Goal: Task Accomplishment & Management: Use online tool/utility

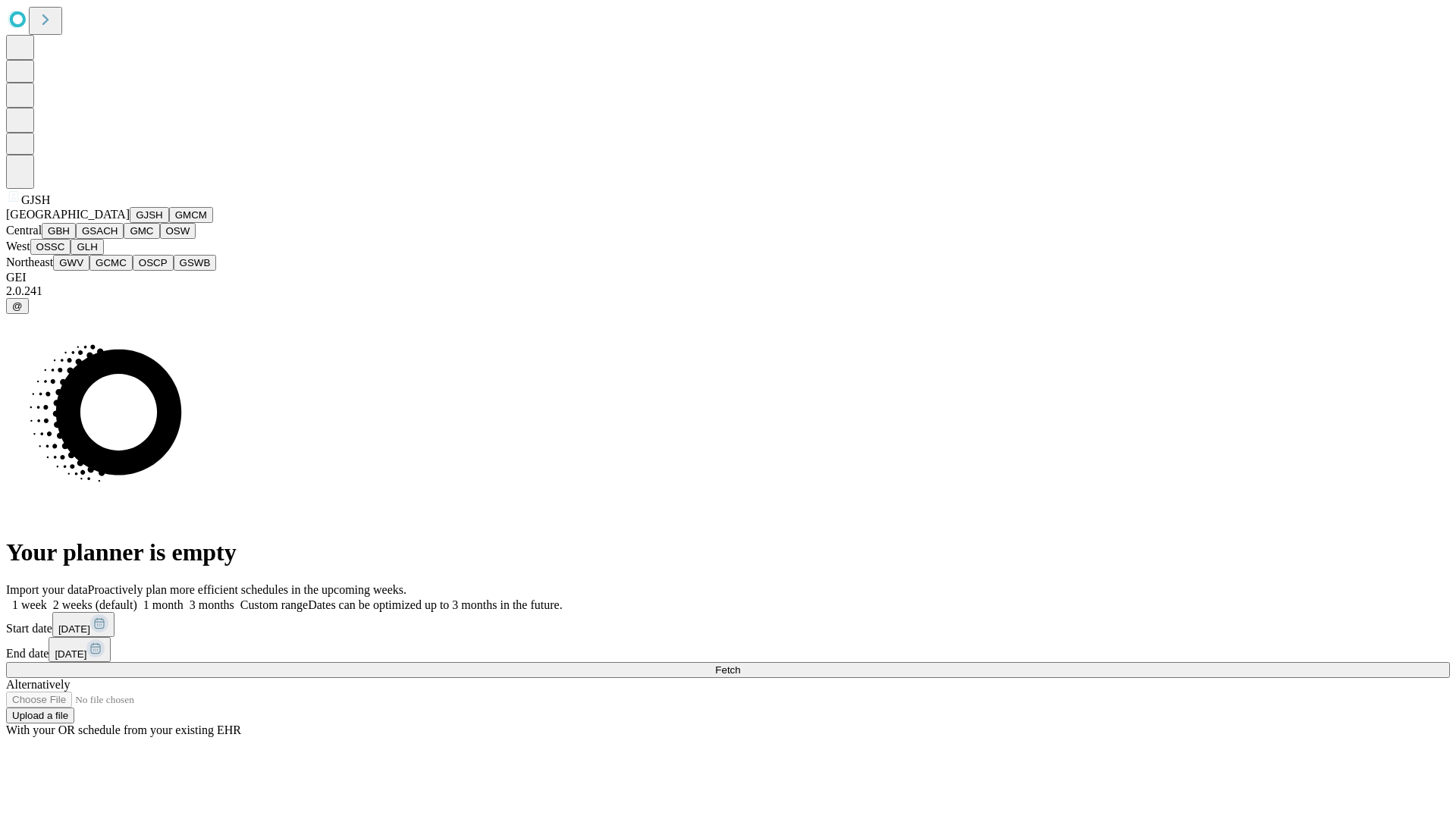
click at [129, 223] on button "GJSH" at bounding box center [148, 214] width 39 height 15
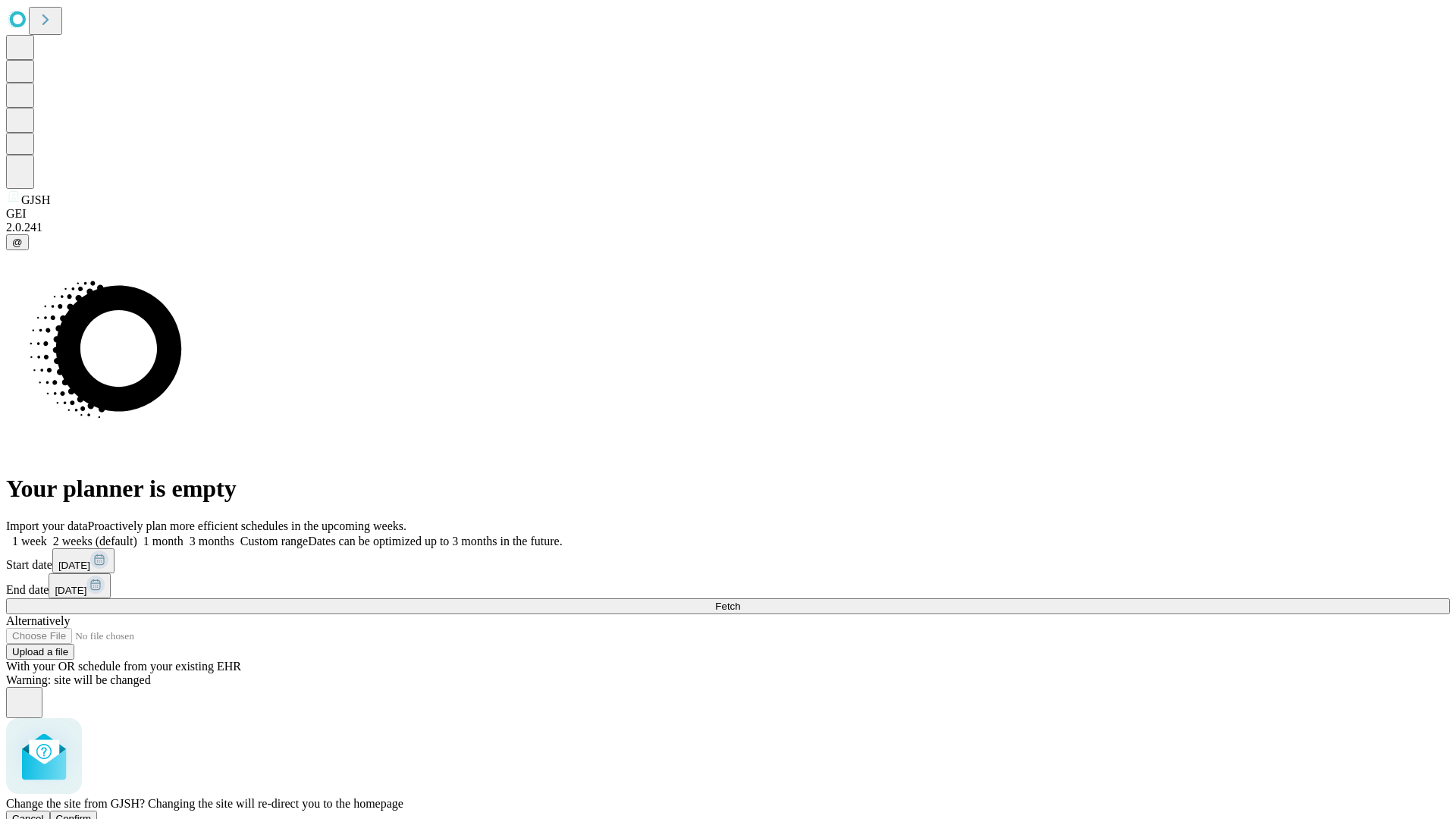
click at [92, 813] on span "Confirm" at bounding box center [74, 818] width 35 height 11
click at [137, 534] on label "2 weeks (default)" at bounding box center [92, 541] width 90 height 13
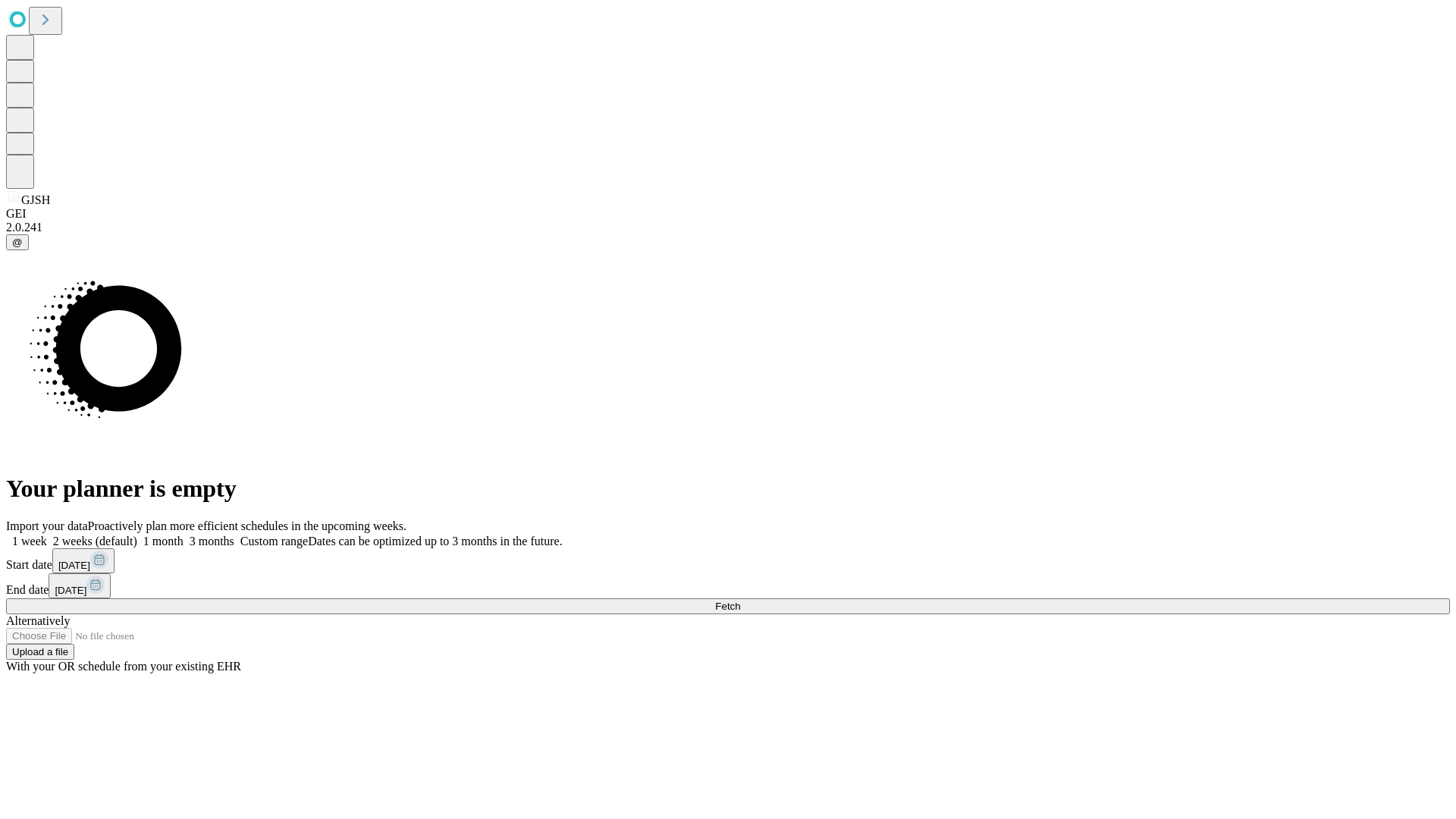
click at [740, 601] on span "Fetch" at bounding box center [727, 606] width 25 height 11
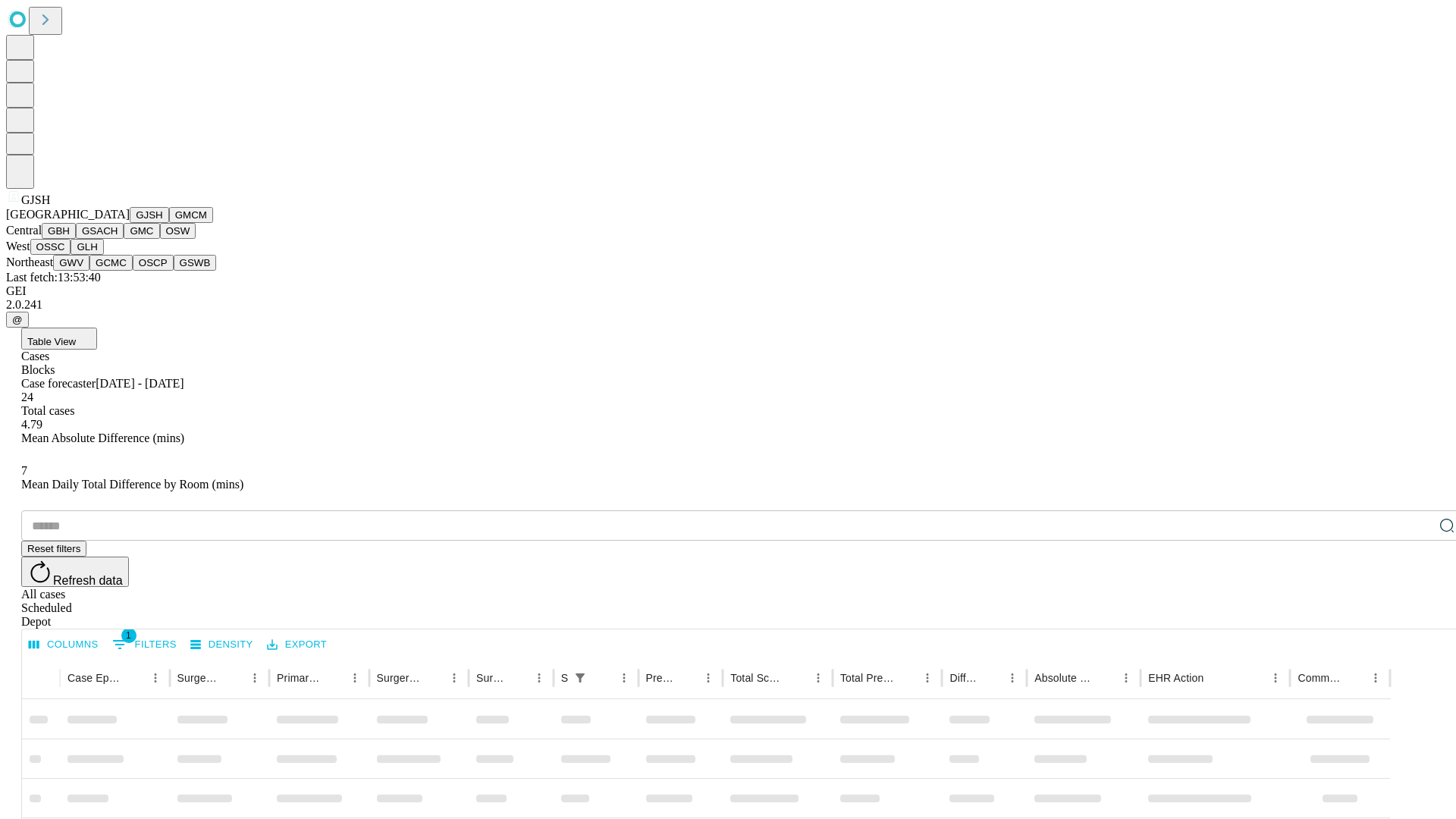
click at [169, 223] on button "GMCM" at bounding box center [191, 214] width 44 height 15
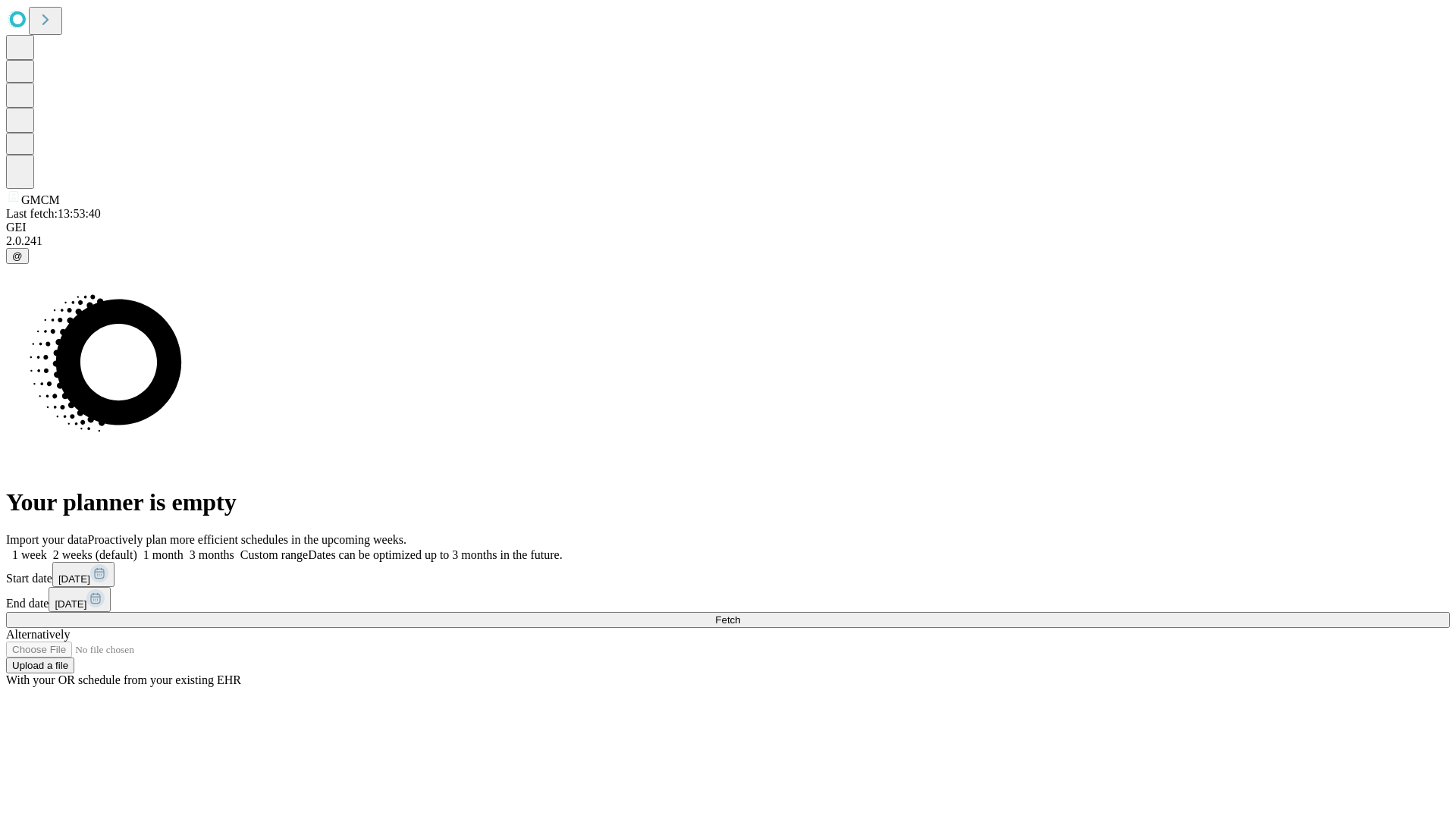
click at [740, 614] on span "Fetch" at bounding box center [727, 620] width 25 height 11
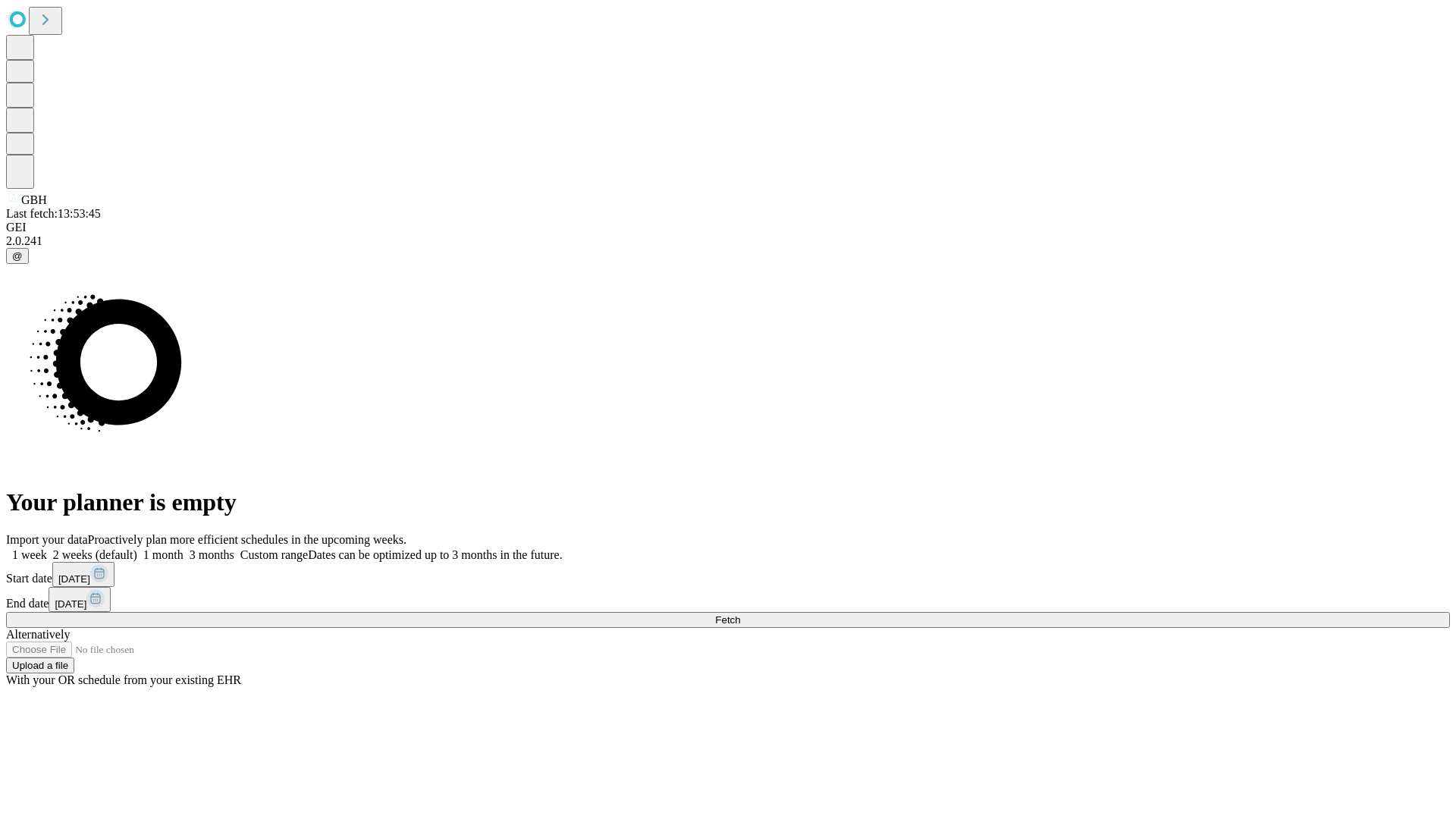
click at [137, 548] on label "2 weeks (default)" at bounding box center [92, 554] width 90 height 13
click at [740, 614] on span "Fetch" at bounding box center [727, 620] width 25 height 11
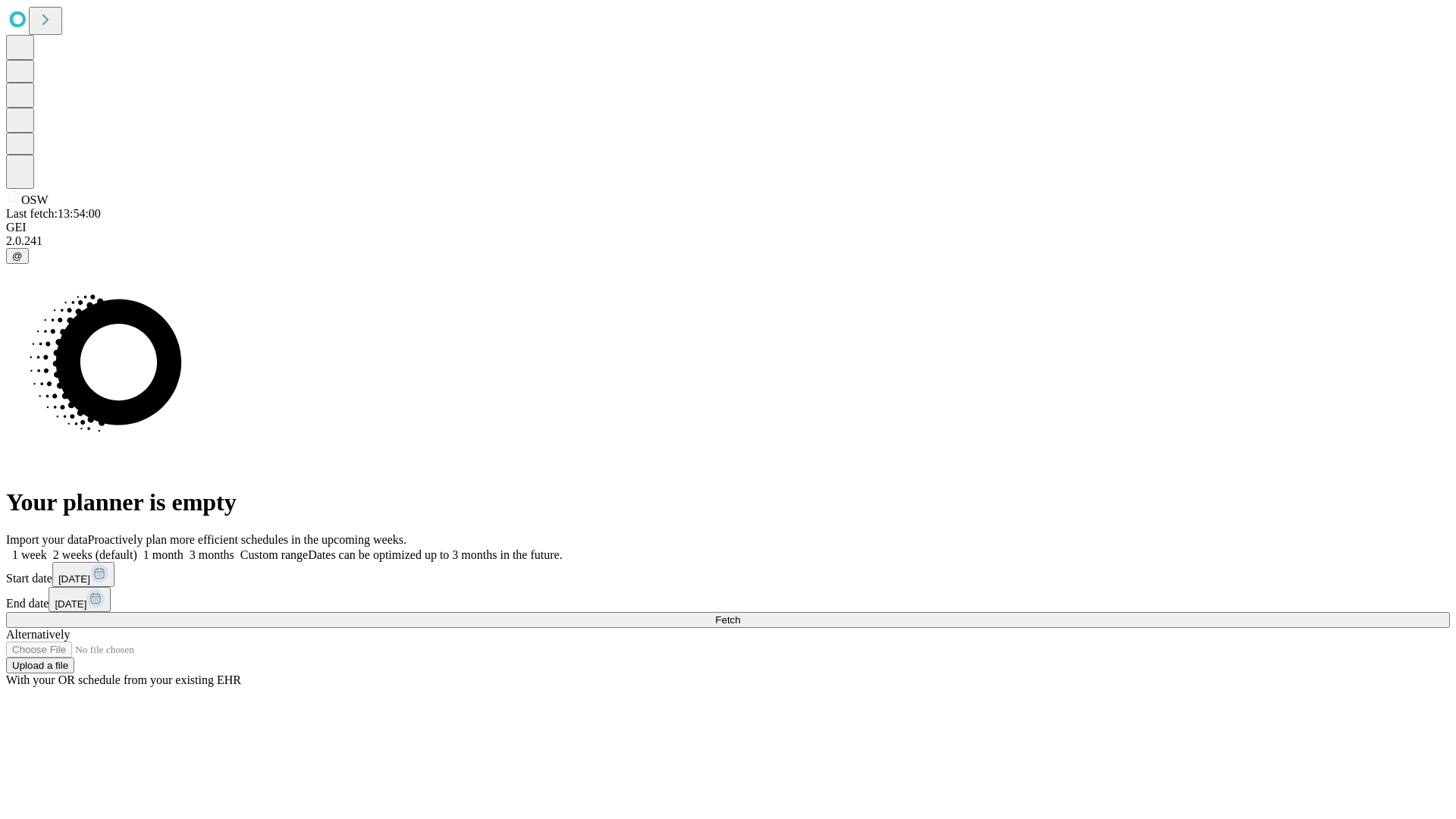
click at [137, 548] on label "2 weeks (default)" at bounding box center [92, 554] width 90 height 13
click at [740, 614] on span "Fetch" at bounding box center [727, 620] width 25 height 11
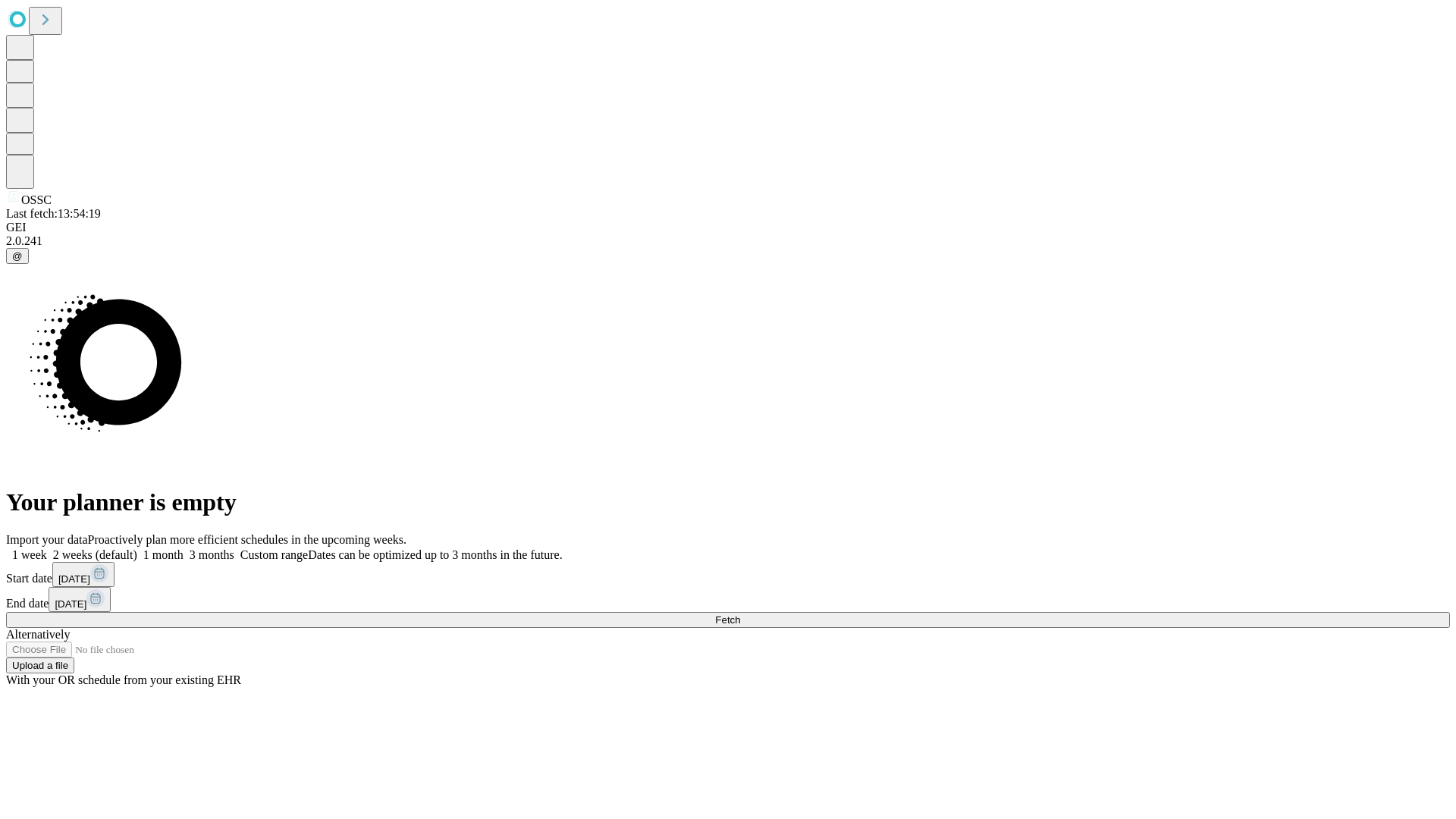
click at [137, 548] on label "2 weeks (default)" at bounding box center [92, 554] width 90 height 13
click at [740, 614] on span "Fetch" at bounding box center [727, 620] width 25 height 11
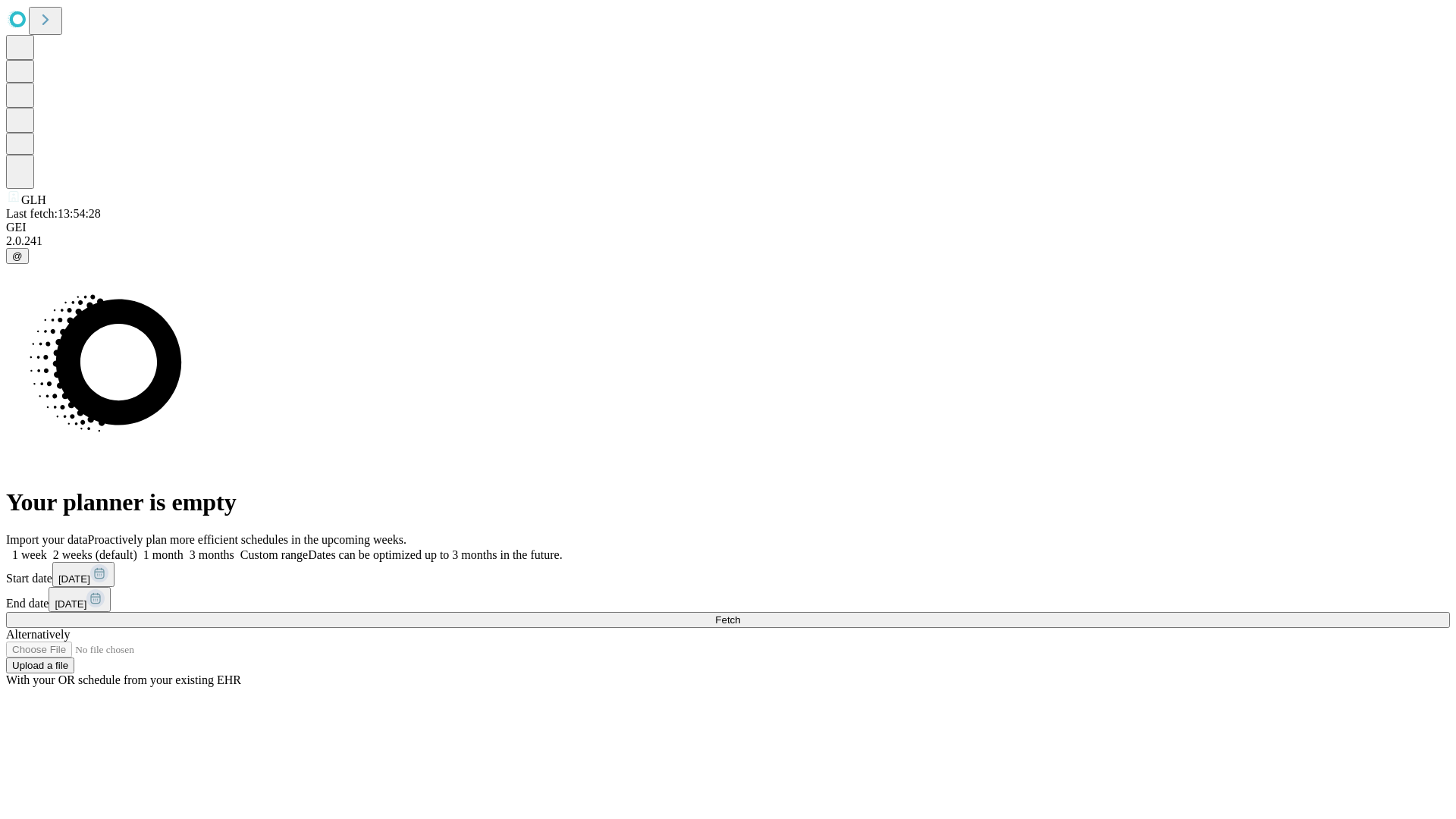
click at [137, 548] on label "2 weeks (default)" at bounding box center [92, 554] width 90 height 13
click at [740, 614] on span "Fetch" at bounding box center [727, 620] width 25 height 11
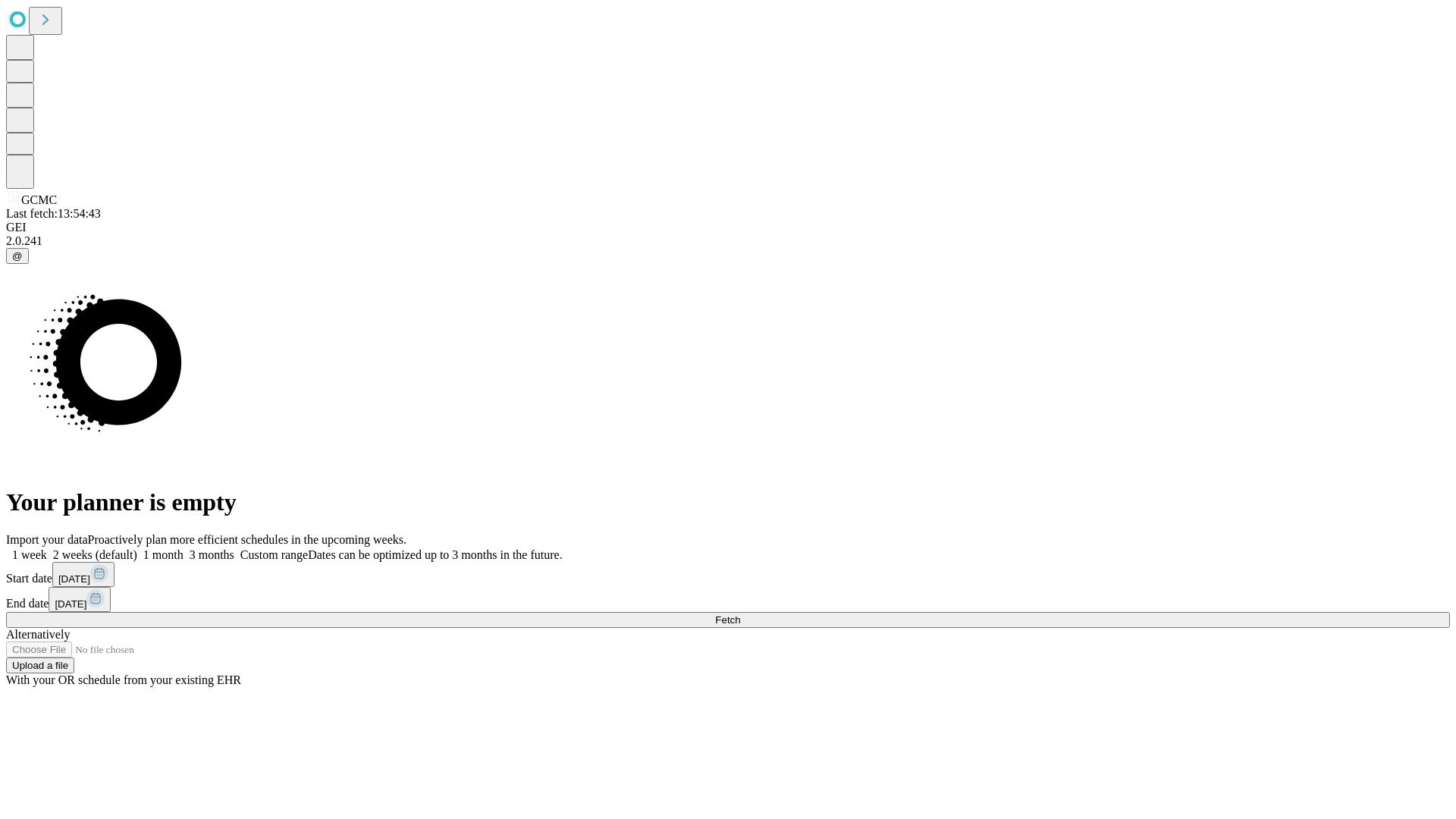
click at [137, 548] on label "2 weeks (default)" at bounding box center [92, 554] width 90 height 13
click at [740, 614] on span "Fetch" at bounding box center [727, 620] width 25 height 11
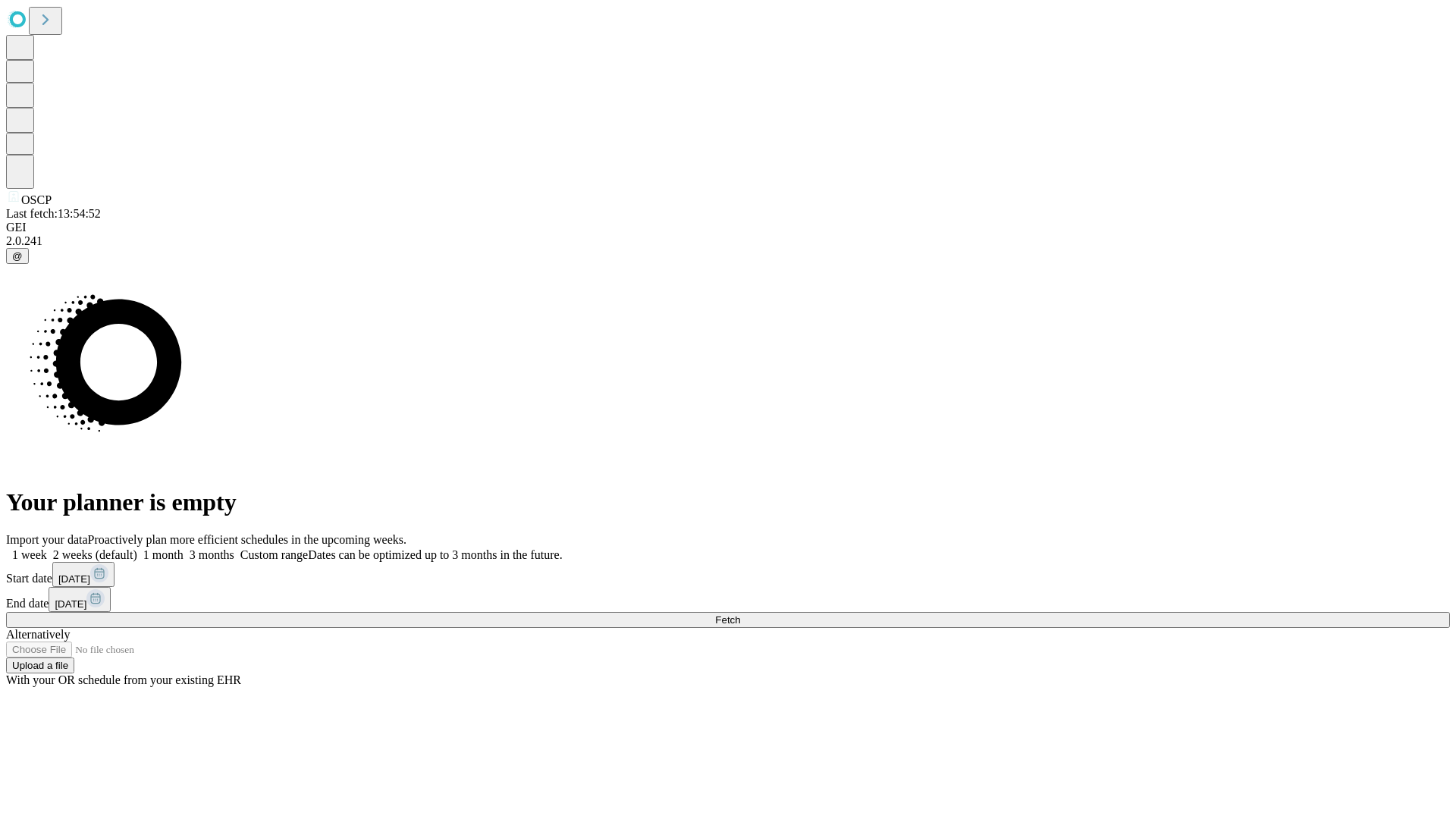
click at [137, 548] on label "2 weeks (default)" at bounding box center [92, 554] width 90 height 13
click at [740, 614] on span "Fetch" at bounding box center [727, 620] width 25 height 11
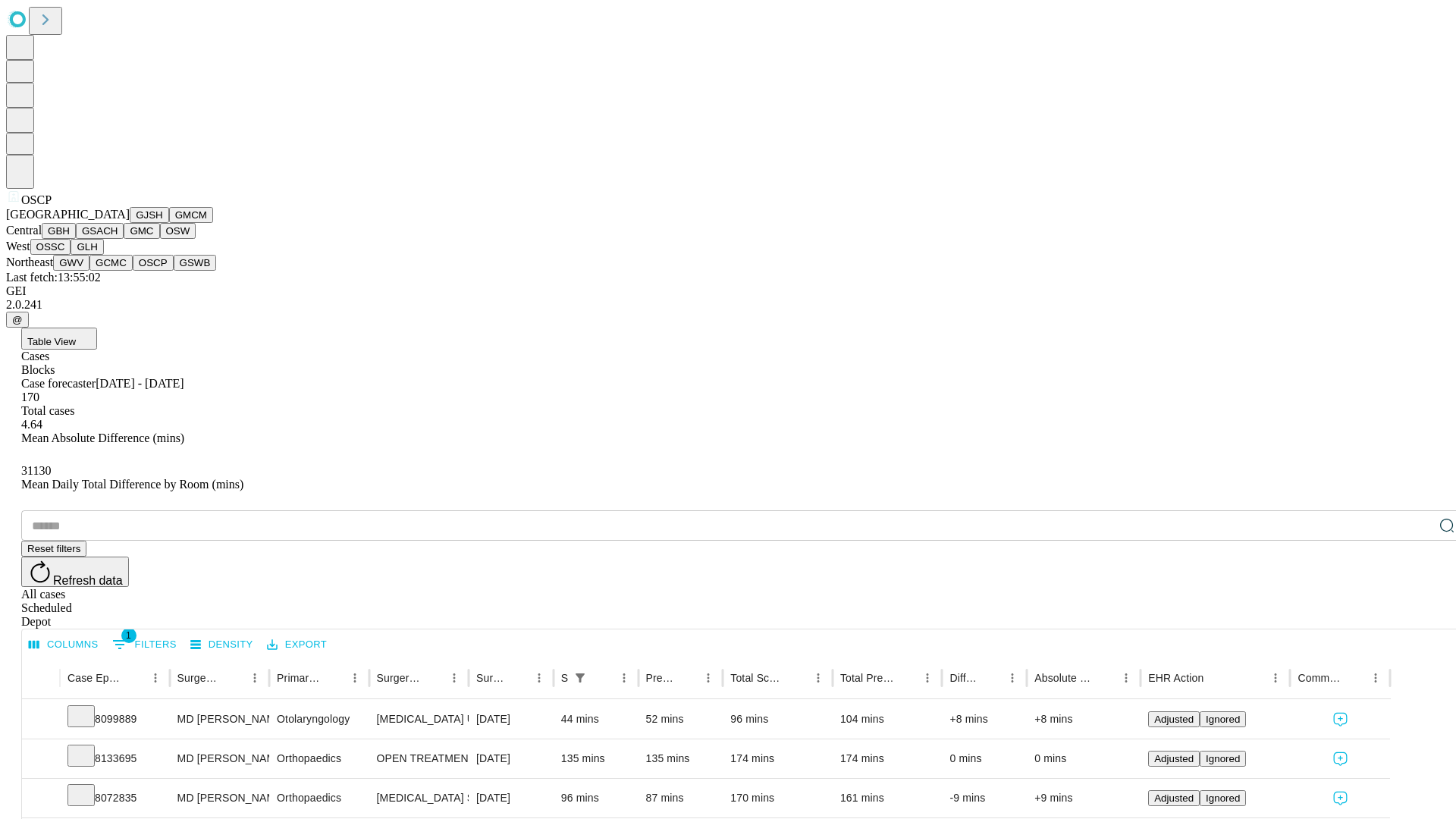
click at [174, 270] on button "GSWB" at bounding box center [195, 262] width 43 height 15
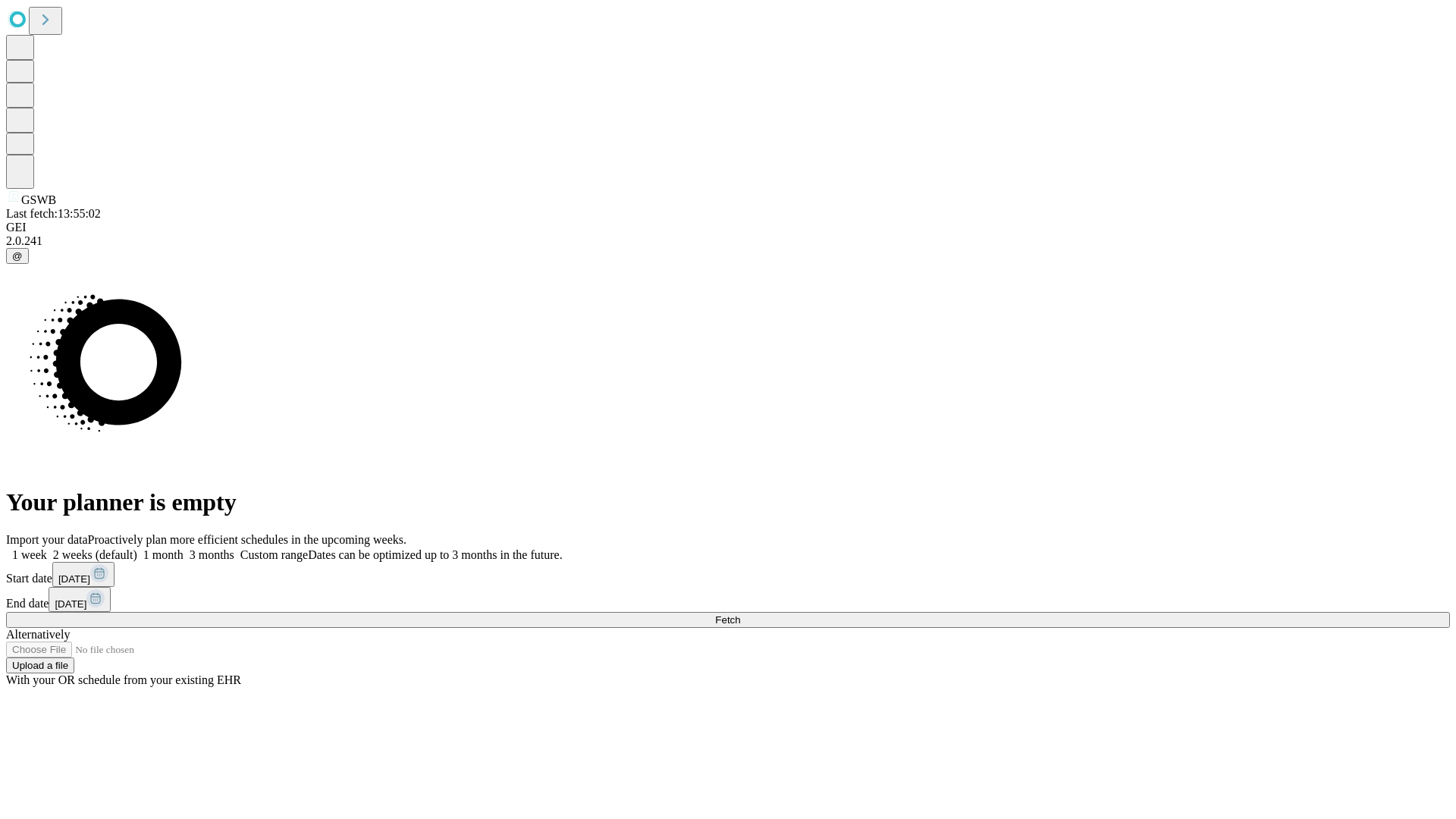
click at [137, 548] on label "2 weeks (default)" at bounding box center [92, 554] width 90 height 13
click at [740, 614] on span "Fetch" at bounding box center [727, 620] width 25 height 11
